Goal: Navigation & Orientation: Find specific page/section

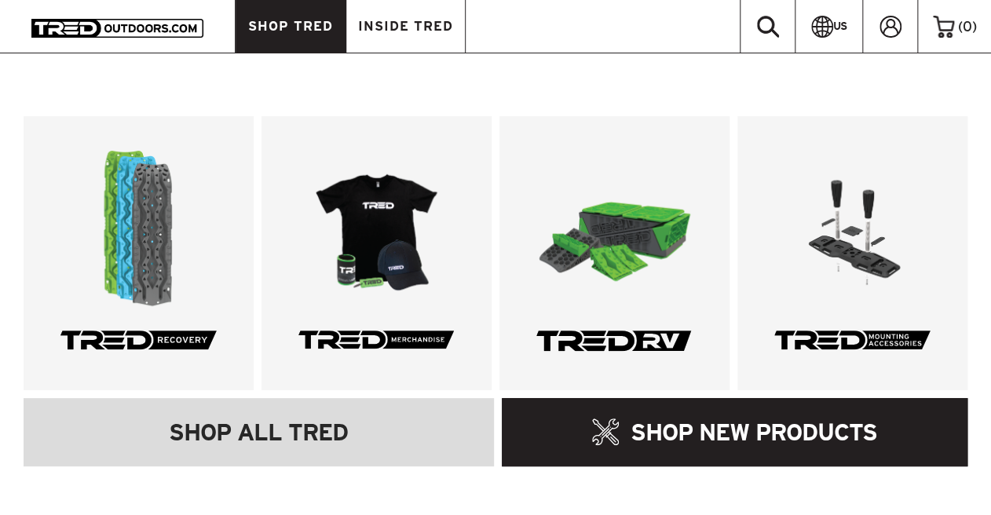
click at [279, 27] on span "SHOP TRED" at bounding box center [290, 26] width 85 height 13
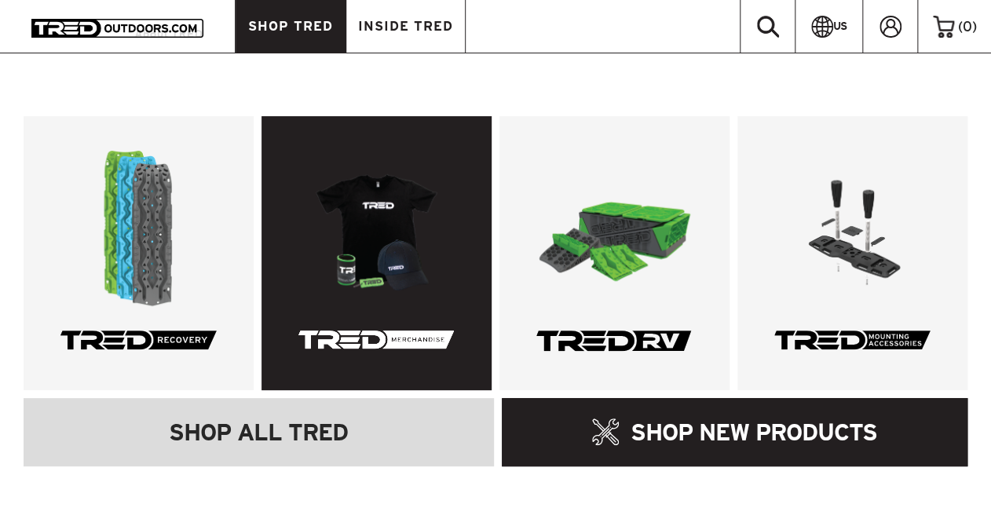
scroll to position [314, 0]
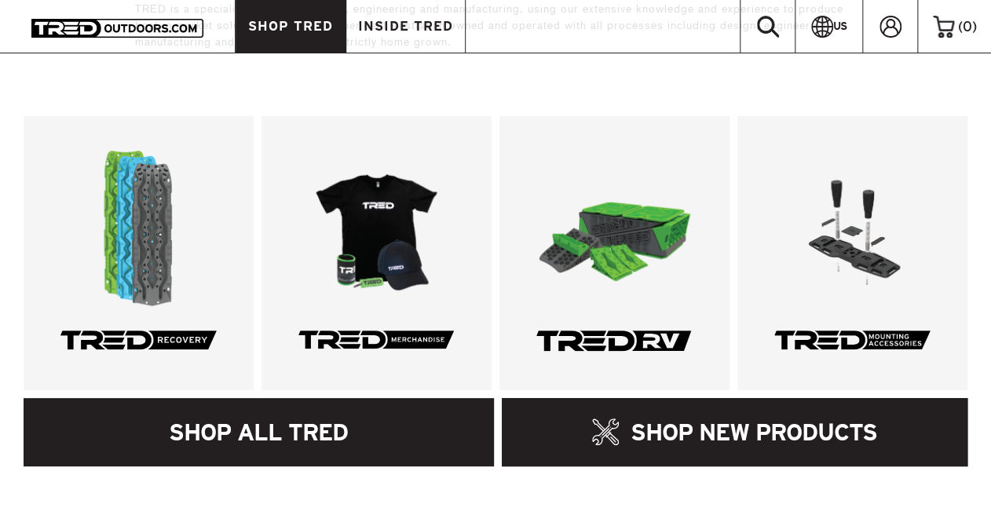
click at [287, 424] on link "SHOP ALL TRED" at bounding box center [259, 432] width 470 height 68
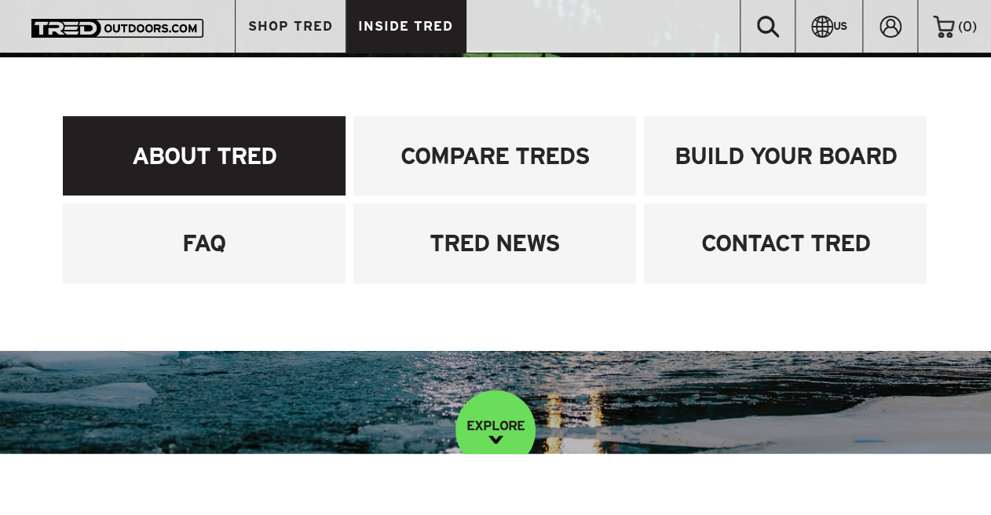
click at [201, 160] on link "ABOUT TRED" at bounding box center [204, 155] width 283 height 79
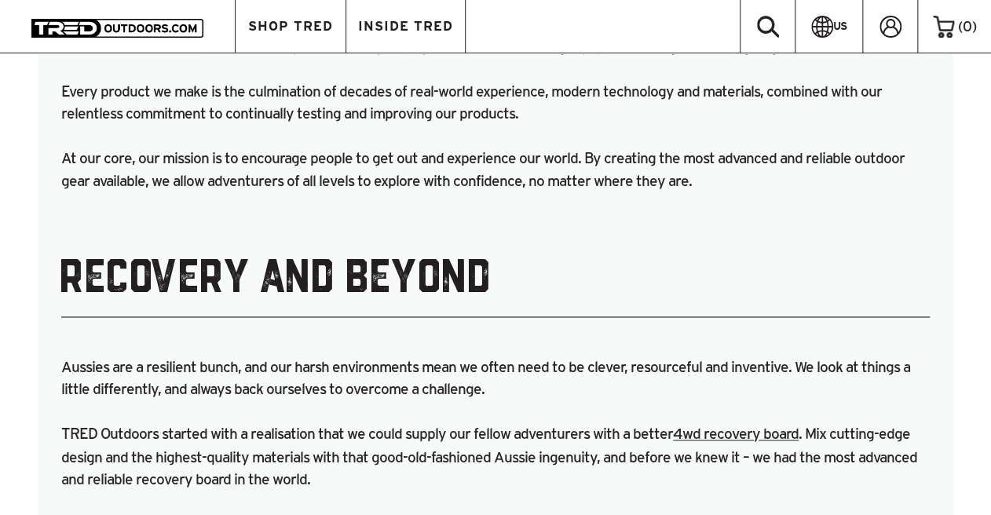
scroll to position [510, 0]
